Goal: Information Seeking & Learning: Learn about a topic

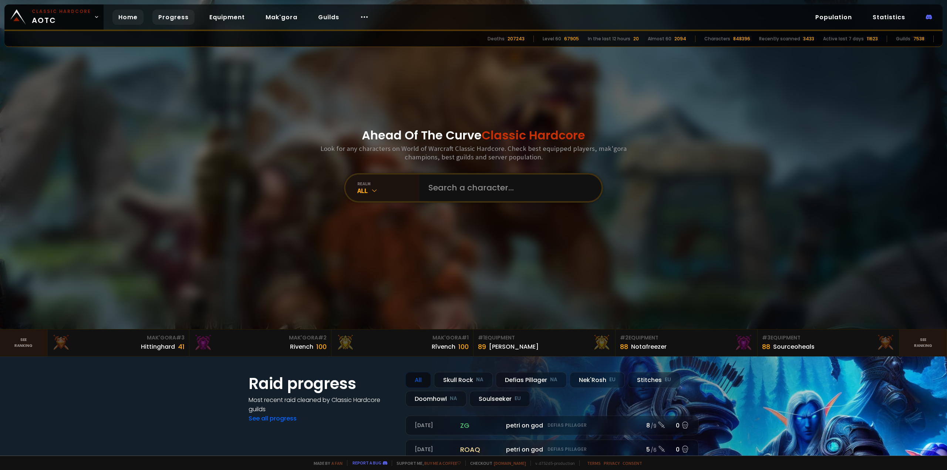
click at [171, 18] on link "Progress" at bounding box center [173, 17] width 42 height 15
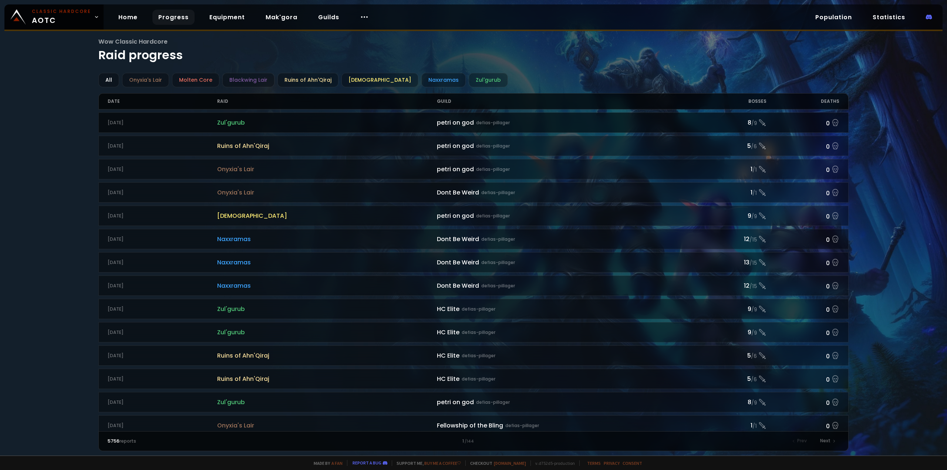
click at [456, 123] on div "petri on god defias-pillager" at bounding box center [565, 122] width 256 height 9
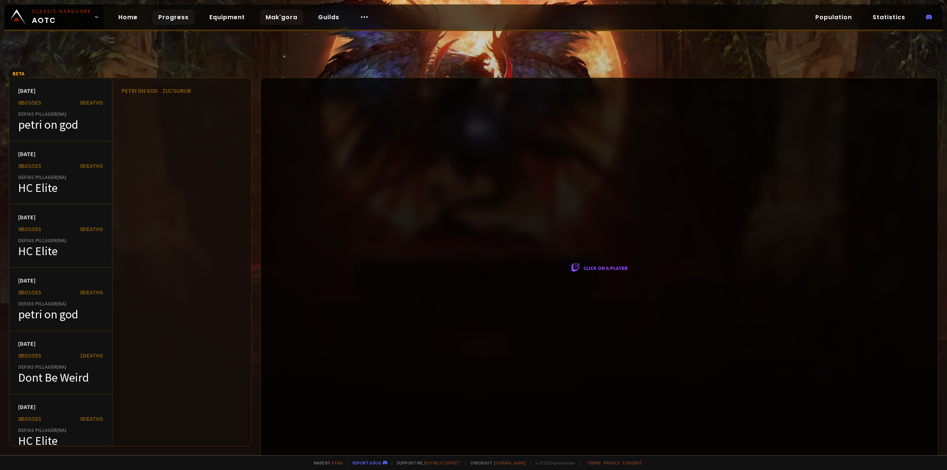
click at [280, 17] on link "Mak'gora" at bounding box center [282, 17] width 44 height 15
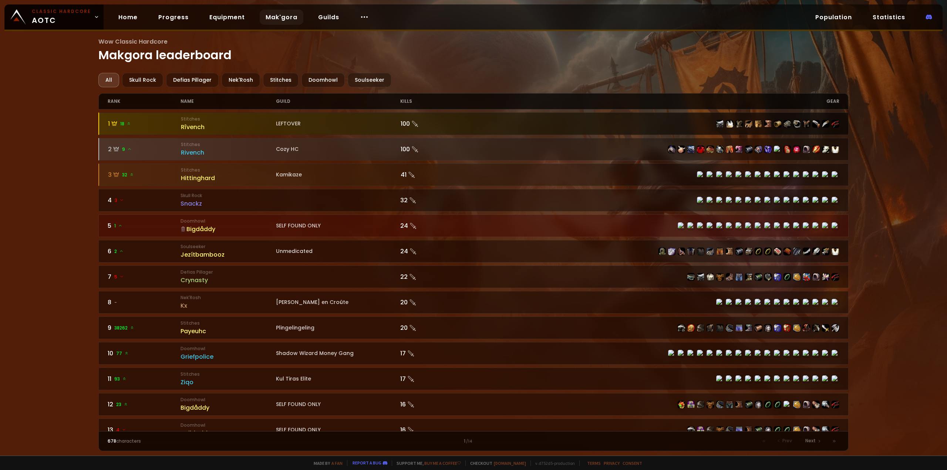
click at [189, 126] on div "Rîvench" at bounding box center [228, 126] width 95 height 9
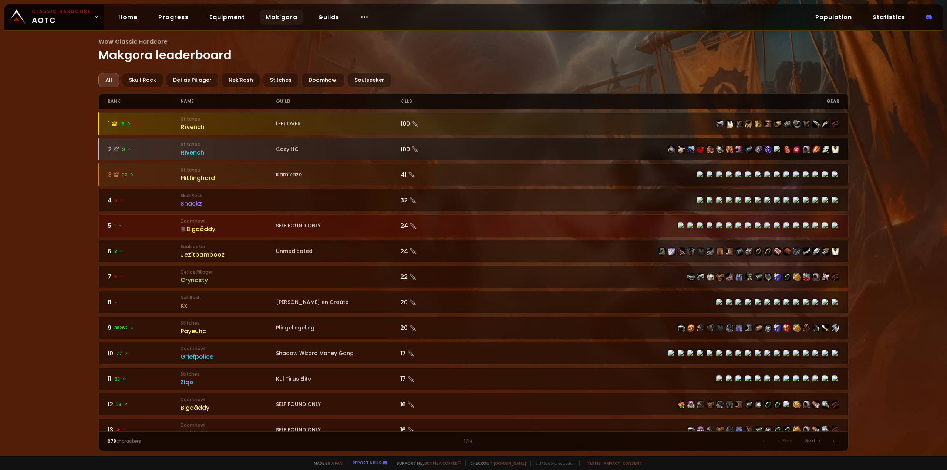
click at [195, 152] on div "Rivench" at bounding box center [228, 152] width 95 height 9
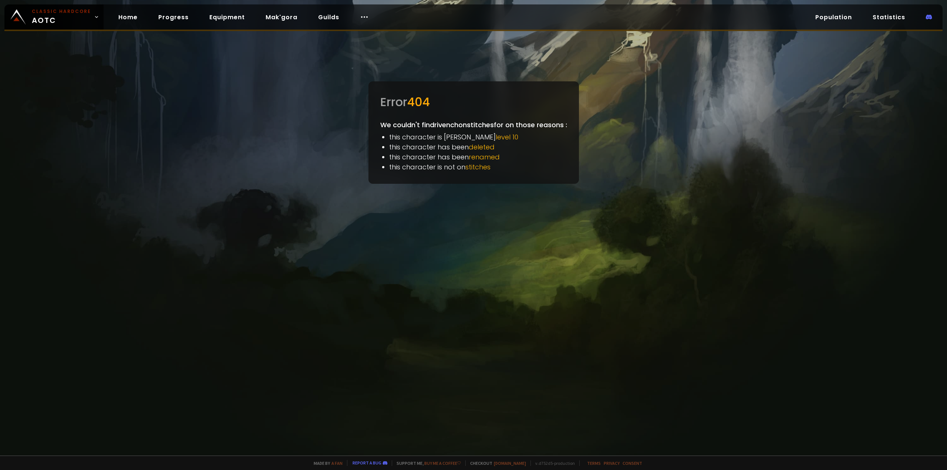
drag, startPoint x: 275, startPoint y: 133, endPoint x: 279, endPoint y: 129, distance: 5.5
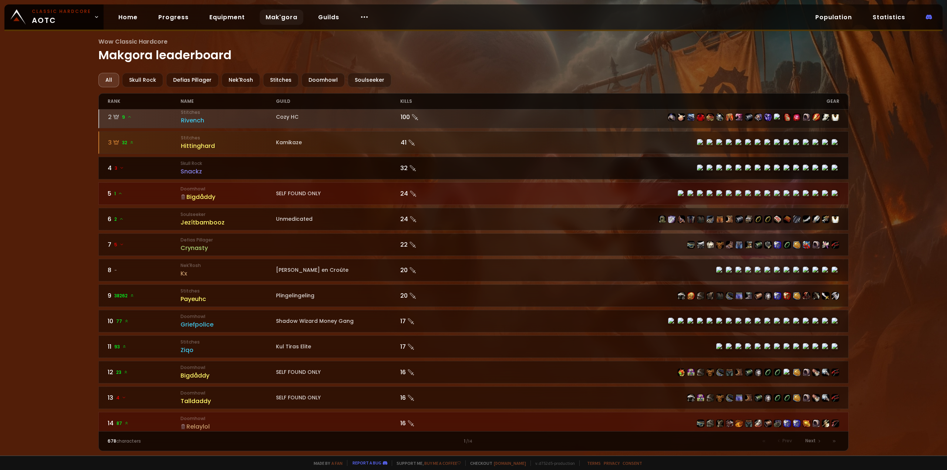
scroll to position [37, 0]
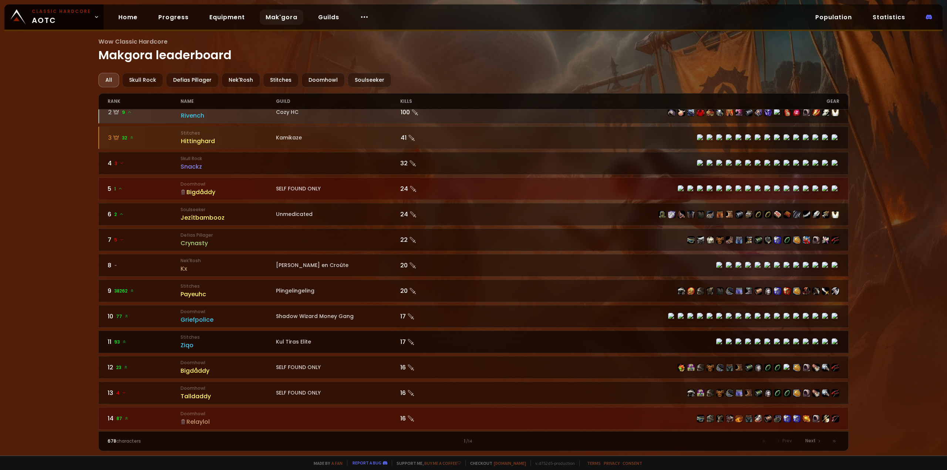
click at [184, 346] on div "Ziqo" at bounding box center [227, 345] width 95 height 9
